Goal: Information Seeking & Learning: Learn about a topic

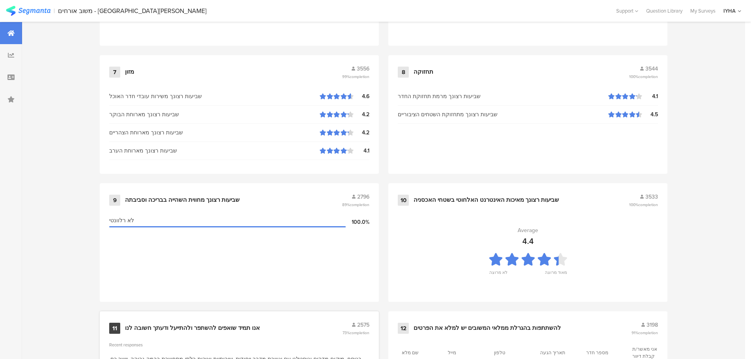
scroll to position [797, 0]
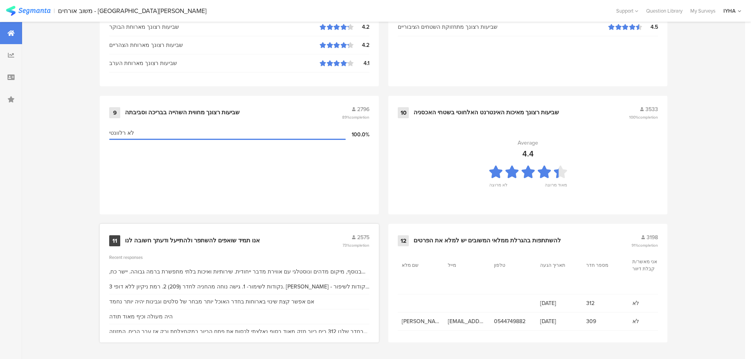
click at [180, 238] on div "אנו תמיד שואפים להשתפר ולהתייעל ודעתך חשובה לנו" at bounding box center [192, 241] width 135 height 8
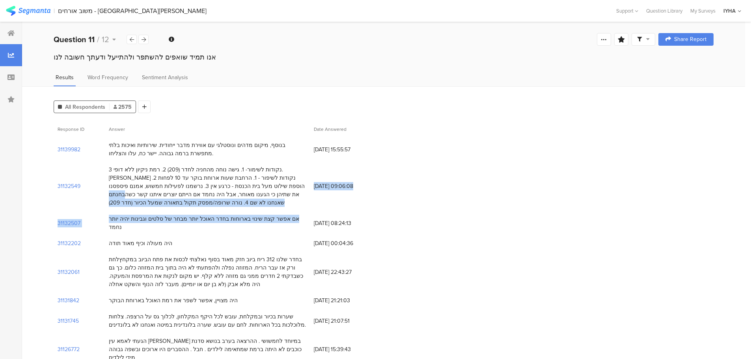
drag, startPoint x: 232, startPoint y: 192, endPoint x: 133, endPoint y: 222, distance: 103.1
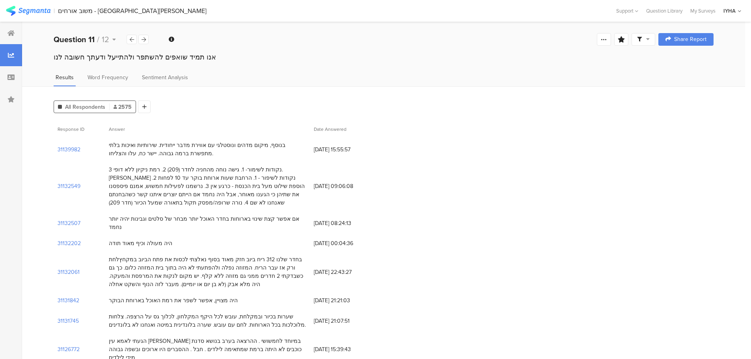
click at [285, 235] on div "היה מעולה וכיף מאוד תודה" at bounding box center [207, 243] width 205 height 16
click at [275, 212] on div "אם אפשר קצת שינוי בארוחות בחדר האוכל יותר מבחר של סלטים וגבינות יהיה יותר נחמד" at bounding box center [207, 223] width 205 height 24
click at [269, 213] on div "אם אפשר קצת שינוי בארוחות בחדר האוכל יותר מבחר של סלטים וגבינות יהיה יותר נחמד" at bounding box center [207, 223] width 205 height 24
click at [251, 224] on div "אם אפשר קצת שינוי בארוחות בחדר האוכל יותר מבחר של סלטים וגבינות יהיה יותר נחמד" at bounding box center [207, 223] width 205 height 24
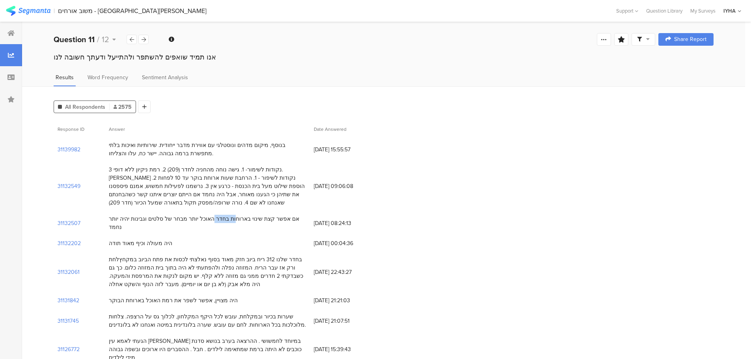
click at [246, 221] on div "אם אפשר קצת שינוי בארוחות בחדר האוכל יותר מבחר של סלטים וגבינות יהיה יותר נחמד" at bounding box center [207, 223] width 197 height 17
click at [110, 242] on div "היה מעולה וכיף מאוד תודה" at bounding box center [207, 243] width 205 height 16
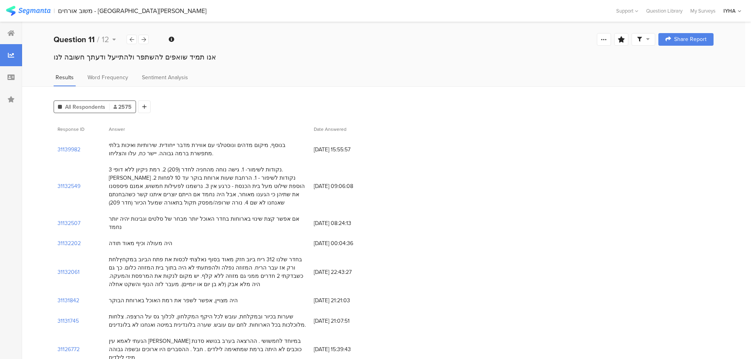
click at [110, 242] on div "היה מעולה וכיף מאוד תודה" at bounding box center [207, 243] width 205 height 16
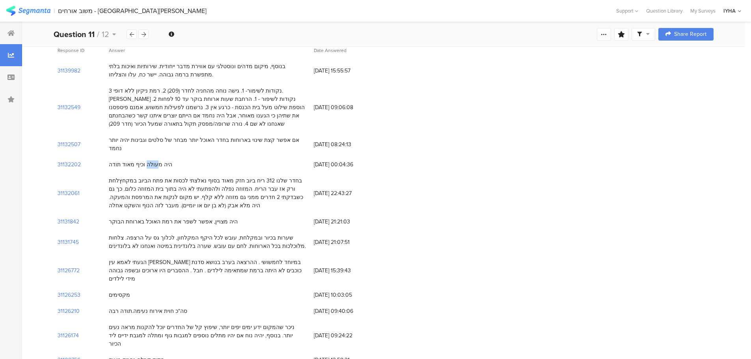
click at [253, 177] on div "בחדר שלנו 312 ריח ביוב חזק מאוד בסוף נאלצתי לכסות את פתח הביוב במקחץלחת ורק אז …" at bounding box center [207, 193] width 197 height 33
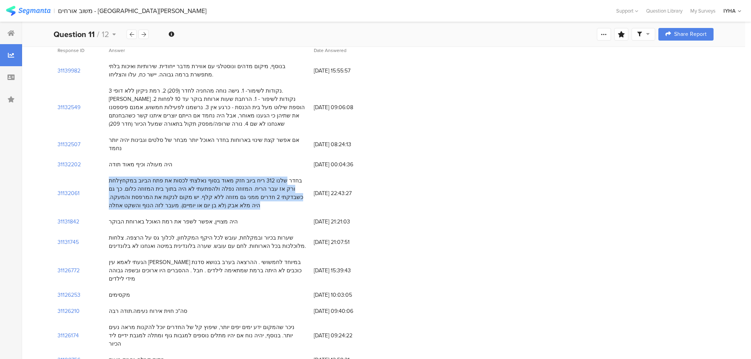
click at [253, 177] on div "בחדר שלנו 312 ריח ביוב חזק מאוד בסוף נאלצתי לכסות את פתח הביוב במקחץלחת ורק אז …" at bounding box center [207, 193] width 197 height 33
click at [242, 181] on div "בחדר שלנו 312 ריח ביוב חזק מאוד בסוף נאלצתי לכסות את פתח הביוב במקחץלחת ורק אז …" at bounding box center [207, 193] width 197 height 33
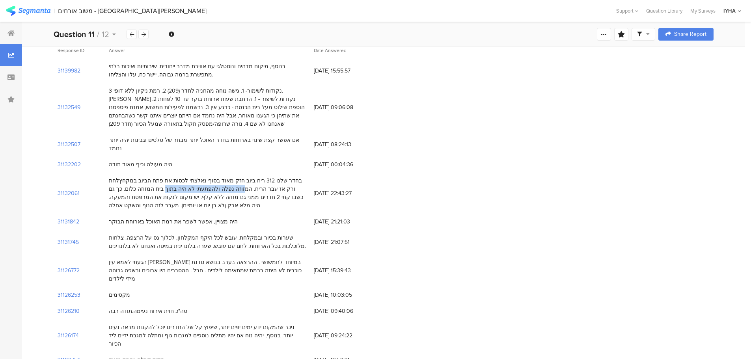
drag, startPoint x: 285, startPoint y: 177, endPoint x: 216, endPoint y: 177, distance: 69.0
click at [216, 177] on div "בחדר שלנו 312 ריח ביוב חזק מאוד בסוף נאלצתי לכסות את פתח הביוב במקחץלחת ורק אז …" at bounding box center [207, 193] width 197 height 33
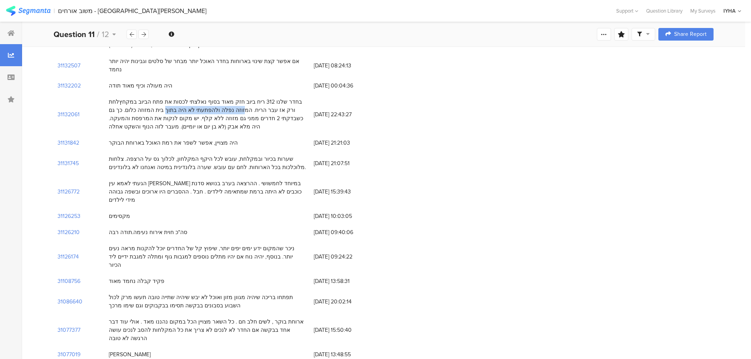
scroll to position [197, 0]
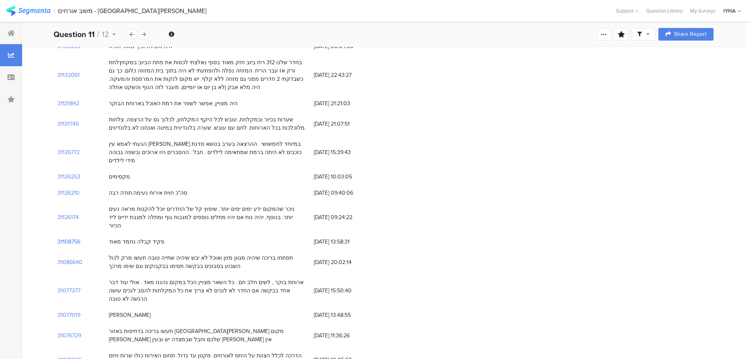
click at [74, 238] on section "31108756" at bounding box center [69, 242] width 23 height 8
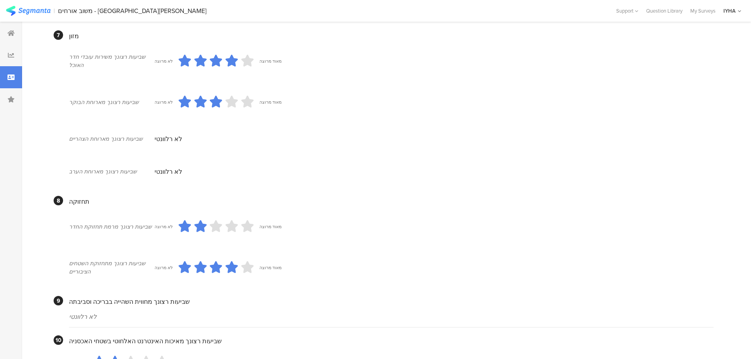
scroll to position [631, 0]
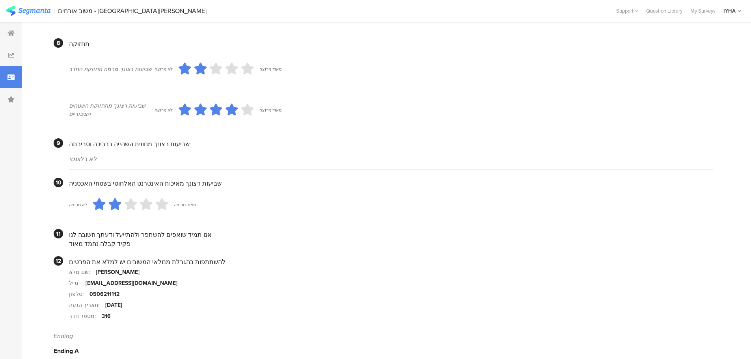
click at [107, 315] on div "316" at bounding box center [106, 316] width 9 height 8
click at [102, 317] on div "316" at bounding box center [106, 316] width 9 height 8
click at [102, 316] on div "316" at bounding box center [106, 316] width 9 height 8
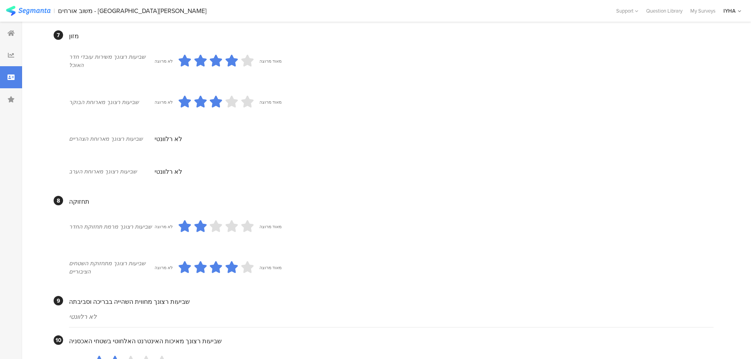
scroll to position [197, 0]
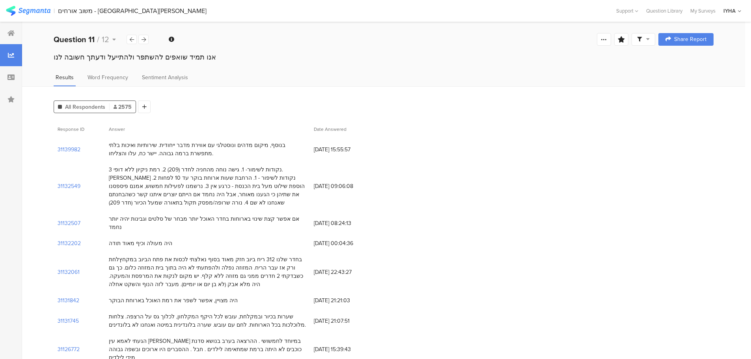
click at [258, 143] on div "בנוסף, מיקום מדהים ונוסטלגי עם אווירת מדבר ייחודית. שירותיות ואיכות בלתי מתפשרת…" at bounding box center [207, 149] width 197 height 17
drag, startPoint x: 102, startPoint y: 154, endPoint x: 207, endPoint y: 151, distance: 104.9
click at [213, 151] on div "31139982 בנוסף, מיקום מדהים ונוסטלגי עם אווירת מדבר ייחודית. שירותיות ואיכות בל…" at bounding box center [384, 149] width 660 height 24
click at [73, 148] on section "31139982" at bounding box center [69, 149] width 23 height 8
